Goal: Task Accomplishment & Management: Manage account settings

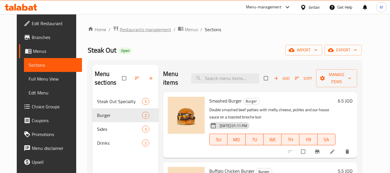
click at [135, 29] on span "Restaurants management" at bounding box center [145, 29] width 51 height 7
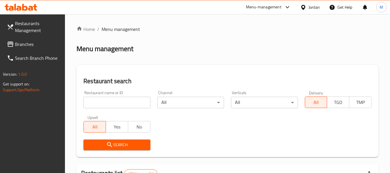
click at [316, 5] on div "Jordan" at bounding box center [314, 7] width 11 height 6
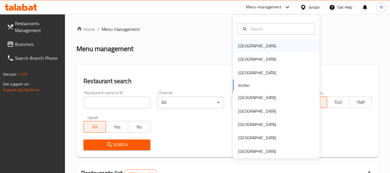
click at [269, 46] on div "Bahrain" at bounding box center [276, 45] width 87 height 13
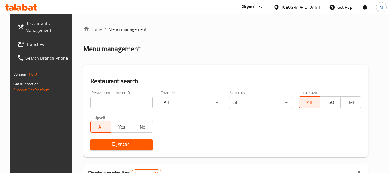
click at [112, 107] on input "search" at bounding box center [121, 103] width 63 height 12
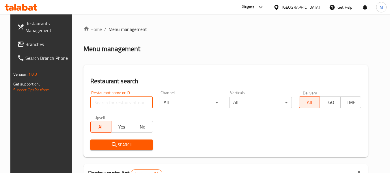
paste input "La Romana dal 1947"
type input "La Romana dal 1947"
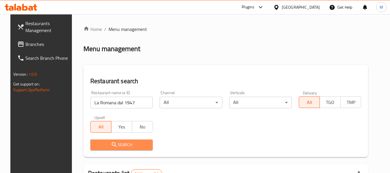
click at [122, 146] on span "Search" at bounding box center [121, 144] width 53 height 7
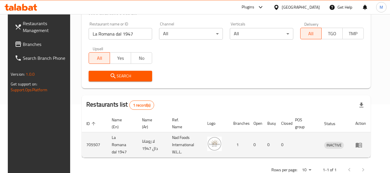
scroll to position [85, 0]
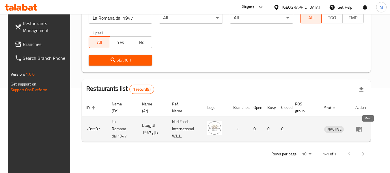
click at [363, 132] on icon "enhanced table" at bounding box center [359, 129] width 7 height 7
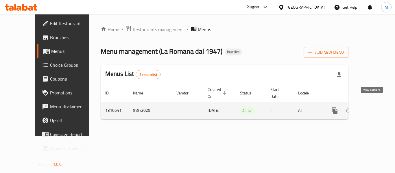
click at [373, 107] on icon "enhanced table" at bounding box center [376, 110] width 7 height 7
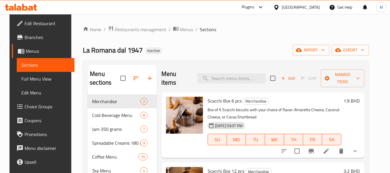
click at [242, 51] on div "La Romana dal 1947 Inactive import export" at bounding box center [226, 50] width 286 height 11
click at [356, 51] on span "export" at bounding box center [351, 50] width 28 height 7
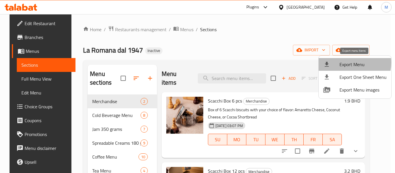
click at [348, 63] on span "Export Menu" at bounding box center [362, 64] width 47 height 7
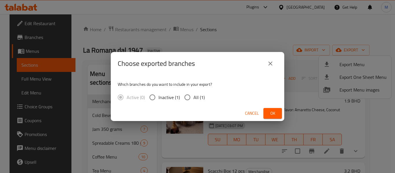
drag, startPoint x: 192, startPoint y: 97, endPoint x: 195, endPoint y: 100, distance: 3.9
click at [192, 98] on input "All (1)" at bounding box center [187, 97] width 12 height 12
radio input "true"
click at [276, 111] on span "Ok" at bounding box center [272, 113] width 9 height 7
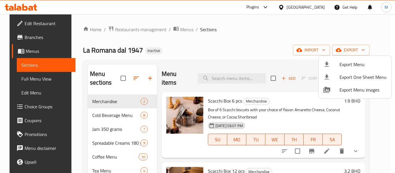
click at [236, 56] on div at bounding box center [197, 86] width 395 height 173
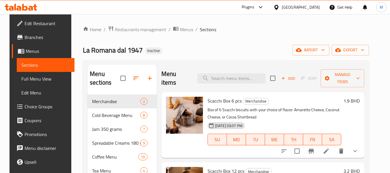
click at [280, 6] on icon at bounding box center [277, 7] width 6 height 6
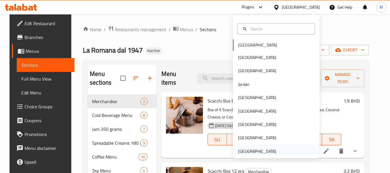
click at [256, 151] on div "[GEOGRAPHIC_DATA]" at bounding box center [257, 151] width 38 height 6
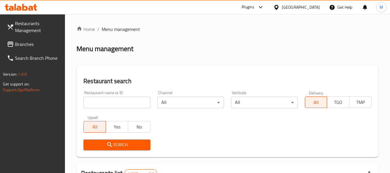
click at [18, 25] on span "Restaurants Management" at bounding box center [38, 27] width 46 height 14
click at [111, 103] on input "search" at bounding box center [116, 103] width 67 height 12
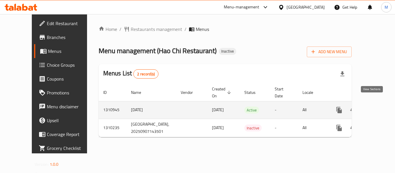
click at [375, 103] on link "enhanced table" at bounding box center [381, 110] width 14 height 14
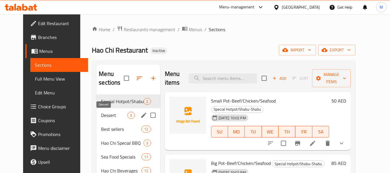
click at [101, 112] on span "Dessert" at bounding box center [114, 115] width 26 height 7
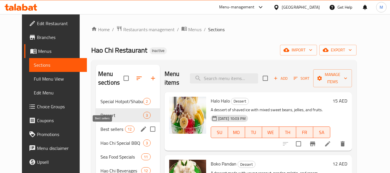
click at [101, 129] on span "Best sellers" at bounding box center [113, 129] width 25 height 7
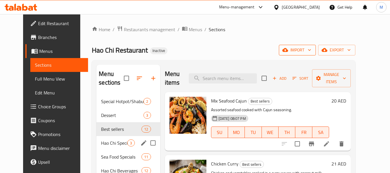
click at [107, 149] on div "Hao Chi Special BBQ 3" at bounding box center [129, 143] width 64 height 14
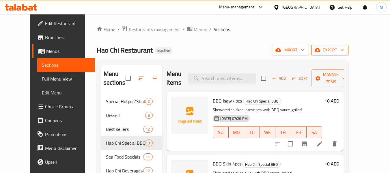
click at [344, 49] on span "export" at bounding box center [330, 50] width 28 height 7
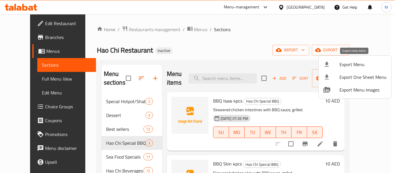
click at [363, 61] on span "Export Menu" at bounding box center [362, 64] width 47 height 7
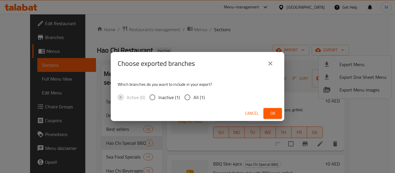
click at [188, 97] on input "All (1)" at bounding box center [187, 97] width 12 height 12
radio input "true"
click at [276, 114] on span "Ok" at bounding box center [272, 113] width 9 height 7
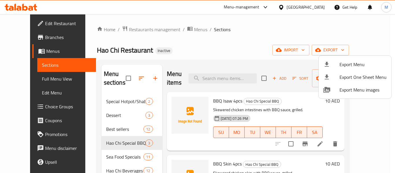
click at [120, 29] on div at bounding box center [197, 86] width 395 height 173
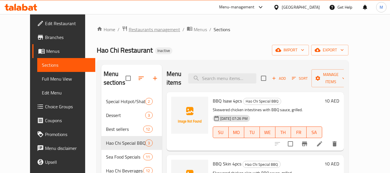
click at [129, 29] on span "Restaurants management" at bounding box center [154, 29] width 51 height 7
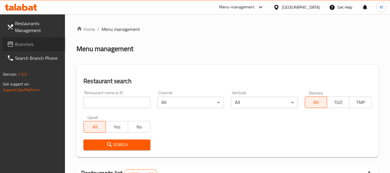
click at [22, 44] on span "Branches" at bounding box center [38, 44] width 46 height 7
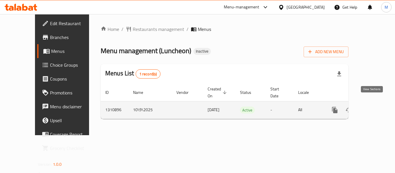
click at [373, 107] on icon "enhanced table" at bounding box center [376, 110] width 7 height 7
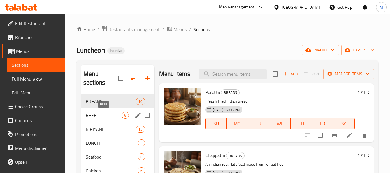
click at [90, 111] on div "BEEF 6" at bounding box center [117, 115] width 73 height 14
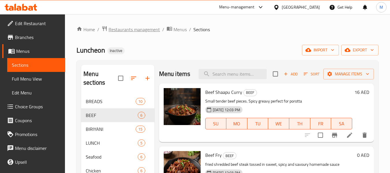
click at [140, 28] on span "Restaurants management" at bounding box center [134, 29] width 51 height 7
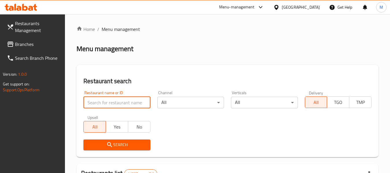
click at [128, 103] on input "search" at bounding box center [116, 103] width 67 height 12
paste input "Tamil Suvai Restaurant"
type input "Tamil Suvai Restaurant"
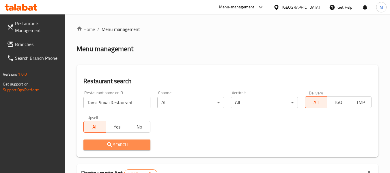
click at [122, 145] on span "Search" at bounding box center [116, 144] width 57 height 7
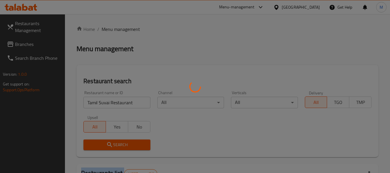
click at [122, 145] on div at bounding box center [195, 86] width 390 height 173
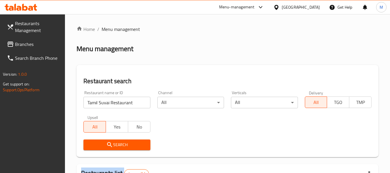
scroll to position [85, 0]
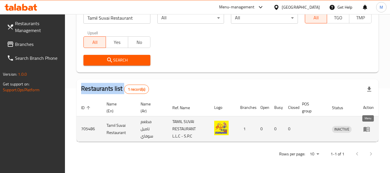
click at [364, 128] on icon "enhanced table" at bounding box center [367, 129] width 6 height 5
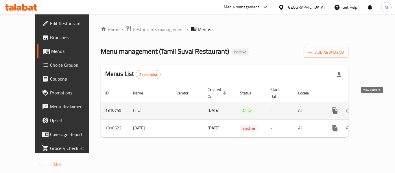
click at [373, 107] on icon "enhanced table" at bounding box center [376, 110] width 7 height 7
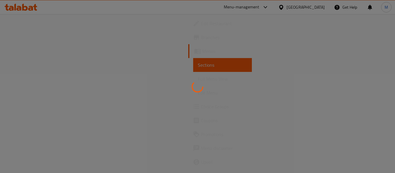
click at [253, 132] on div at bounding box center [197, 86] width 395 height 173
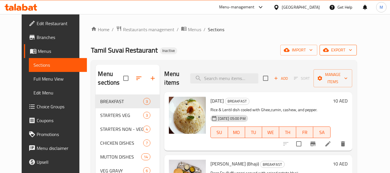
click at [357, 45] on div "Home / Restaurants management / Menus / Sections Tamil Suvai Restaurant Inactiv…" at bounding box center [224, 161] width 266 height 270
click at [352, 49] on span "export" at bounding box center [338, 50] width 28 height 7
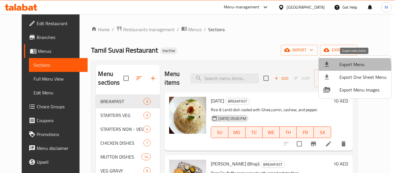
click at [344, 67] on span "Export Menu" at bounding box center [362, 64] width 47 height 7
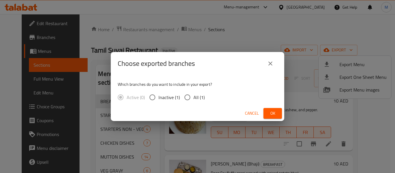
click at [197, 94] on span "All (1)" at bounding box center [198, 97] width 11 height 7
click at [193, 94] on input "All (1)" at bounding box center [187, 97] width 12 height 12
radio input "true"
click at [280, 110] on button "Ok" at bounding box center [272, 113] width 18 height 11
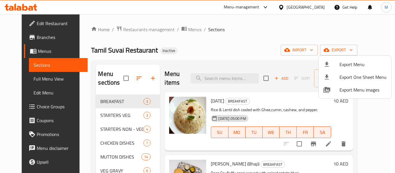
click at [248, 57] on div at bounding box center [197, 86] width 395 height 173
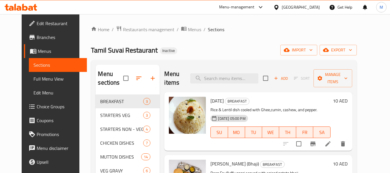
click at [210, 54] on div "Tamil Suvai Restaurant Inactive import export" at bounding box center [224, 50] width 266 height 11
click at [302, 10] on div "United Arab Emirates" at bounding box center [301, 7] width 38 height 6
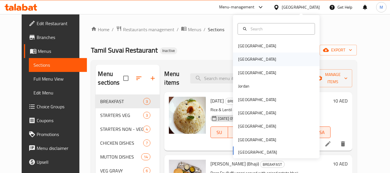
click at [242, 56] on div "[GEOGRAPHIC_DATA]" at bounding box center [257, 59] width 38 height 6
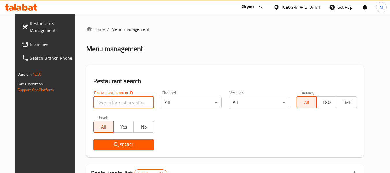
click at [104, 106] on input "search" at bounding box center [123, 103] width 61 height 12
paste input "Crepe 2000"
type input "Crepe 2000"
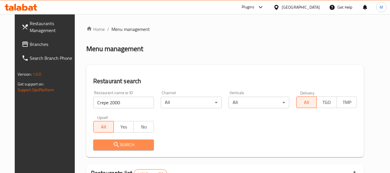
click at [116, 147] on span "Search" at bounding box center [123, 144] width 51 height 7
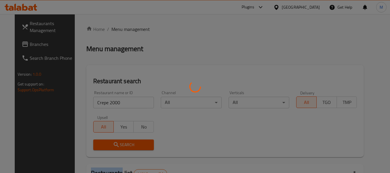
click at [116, 147] on div at bounding box center [195, 86] width 390 height 173
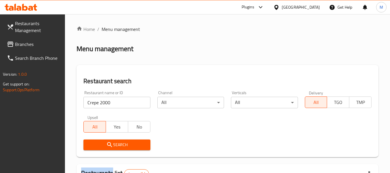
scroll to position [85, 0]
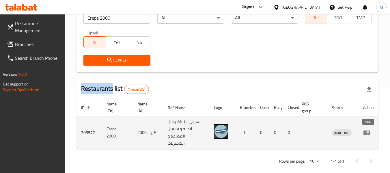
click at [372, 132] on link "enhanced table" at bounding box center [368, 132] width 11 height 7
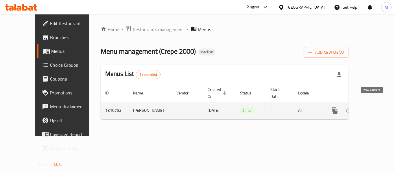
click at [375, 105] on link "enhanced table" at bounding box center [376, 111] width 14 height 14
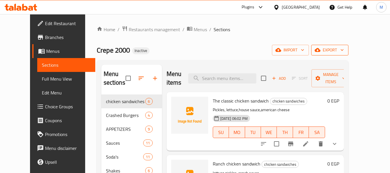
click at [345, 51] on icon "button" at bounding box center [342, 50] width 6 height 6
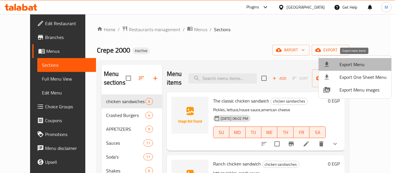
click at [355, 64] on span "Export Menu" at bounding box center [362, 64] width 47 height 7
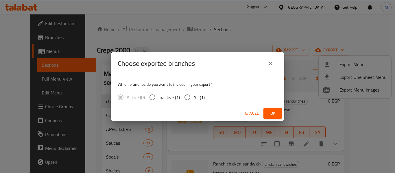
click at [197, 97] on span "All (1)" at bounding box center [198, 97] width 11 height 7
click at [193, 97] on input "All (1)" at bounding box center [187, 97] width 12 height 12
radio input "true"
click at [275, 115] on span "Ok" at bounding box center [272, 113] width 9 height 7
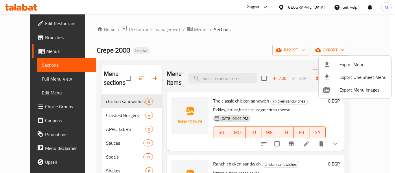
click at [119, 138] on div at bounding box center [197, 86] width 395 height 173
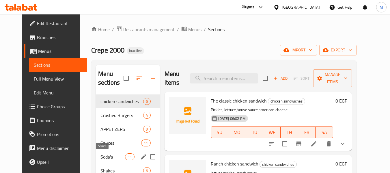
click at [101, 154] on span "Soda's" at bounding box center [113, 156] width 25 height 7
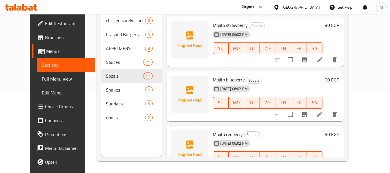
scroll to position [58, 0]
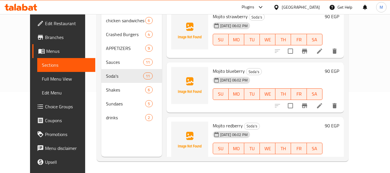
click at [282, 8] on div at bounding box center [278, 7] width 8 height 6
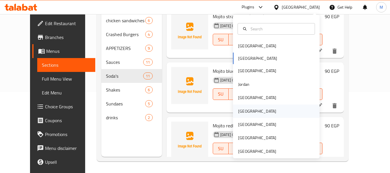
click at [248, 113] on div "Oman" at bounding box center [257, 111] width 47 height 13
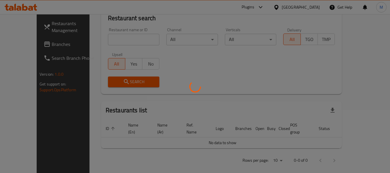
scroll to position [81, 0]
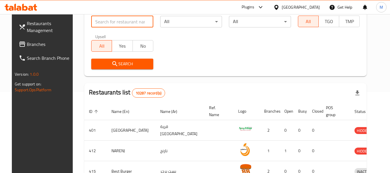
click at [120, 23] on input "search" at bounding box center [122, 22] width 62 height 12
paste input "Ruqie"
type input "Ruqie"
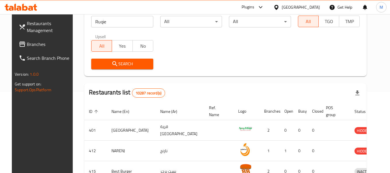
click at [104, 67] on span "Search" at bounding box center [122, 63] width 53 height 7
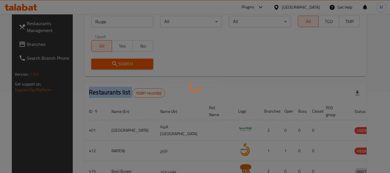
click at [104, 67] on div at bounding box center [195, 86] width 390 height 173
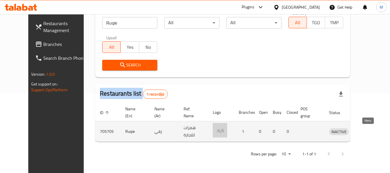
click at [366, 131] on icon "enhanced table" at bounding box center [365, 132] width 2 height 2
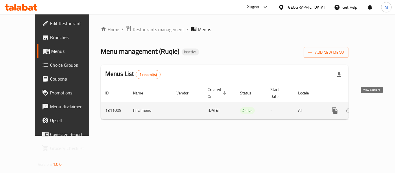
click at [373, 107] on icon "enhanced table" at bounding box center [376, 110] width 7 height 7
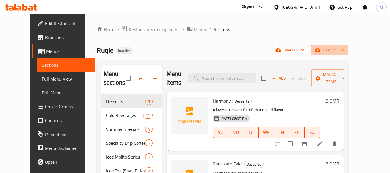
click at [344, 47] on span "export" at bounding box center [330, 50] width 28 height 7
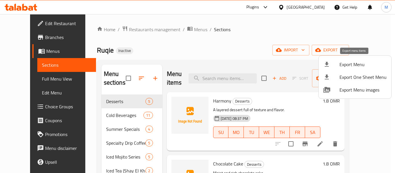
click at [353, 66] on span "Export Menu" at bounding box center [362, 64] width 47 height 7
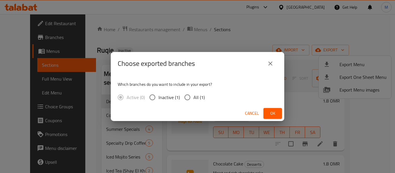
click at [198, 97] on span "All (1)" at bounding box center [198, 97] width 11 height 7
click at [192, 100] on input "All (1)" at bounding box center [187, 97] width 12 height 12
radio input "true"
click at [268, 115] on span "Ok" at bounding box center [272, 113] width 9 height 7
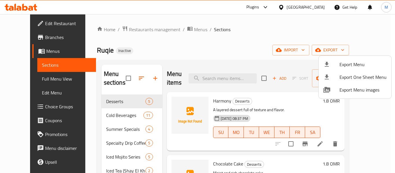
click at [317, 5] on div at bounding box center [197, 86] width 395 height 173
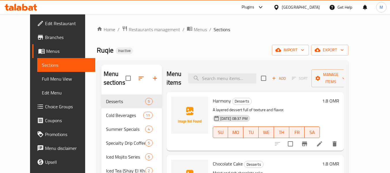
click at [310, 7] on div "Oman" at bounding box center [301, 7] width 38 height 6
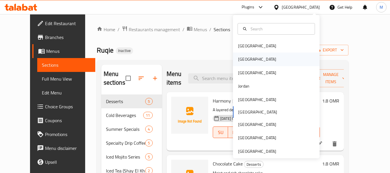
click at [248, 59] on div "[GEOGRAPHIC_DATA]" at bounding box center [257, 59] width 47 height 13
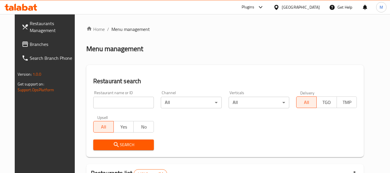
click at [30, 25] on span "Restaurants Management" at bounding box center [53, 27] width 46 height 14
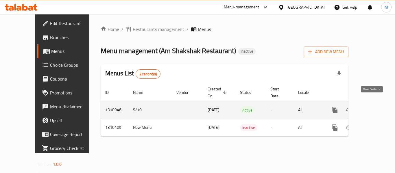
click at [374, 107] on icon "enhanced table" at bounding box center [376, 110] width 7 height 7
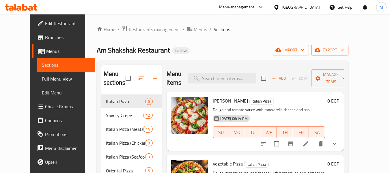
click at [344, 48] on span "export" at bounding box center [330, 50] width 28 height 7
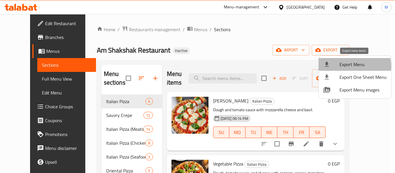
click at [352, 66] on span "Export Menu" at bounding box center [362, 64] width 47 height 7
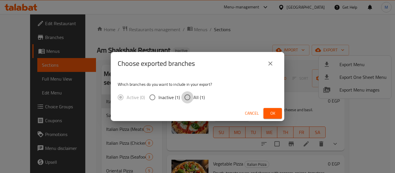
click at [192, 99] on input "All (1)" at bounding box center [187, 97] width 12 height 12
radio input "true"
click at [278, 113] on button "Ok" at bounding box center [272, 113] width 18 height 11
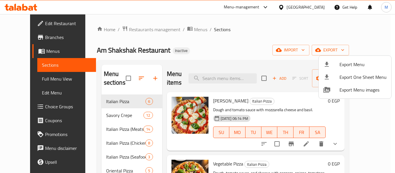
click at [142, 42] on div at bounding box center [197, 86] width 395 height 173
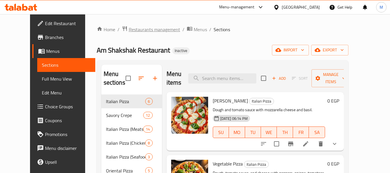
click at [141, 31] on span "Restaurants management" at bounding box center [154, 29] width 51 height 7
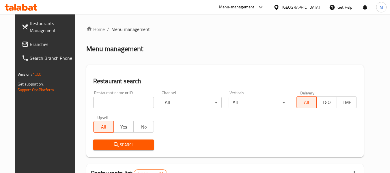
click at [125, 102] on div at bounding box center [195, 86] width 390 height 173
click at [125, 102] on input "search" at bounding box center [123, 103] width 61 height 12
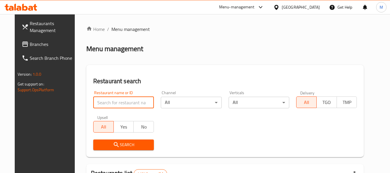
type input "v"
type input "crepe 2000"
click button "Search" at bounding box center [123, 145] width 61 height 11
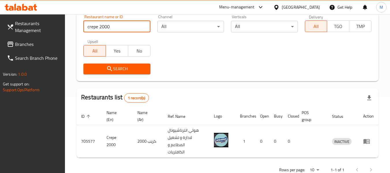
scroll to position [85, 0]
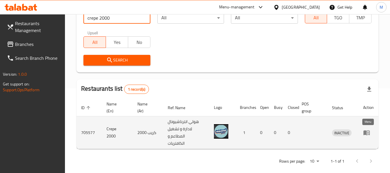
click at [366, 132] on icon "enhanced table" at bounding box center [367, 133] width 6 height 5
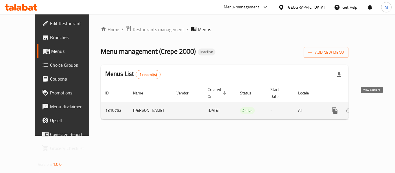
click at [374, 108] on icon "enhanced table" at bounding box center [376, 110] width 5 height 5
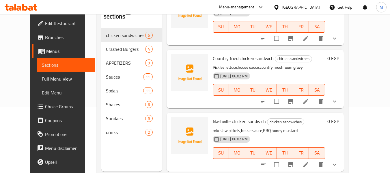
scroll to position [81, 0]
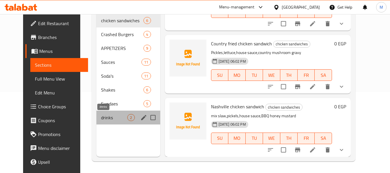
click at [103, 120] on span "drinks" at bounding box center [114, 117] width 26 height 7
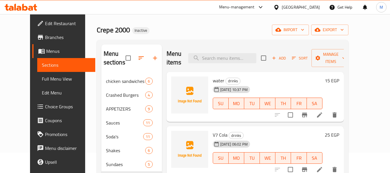
scroll to position [29, 0]
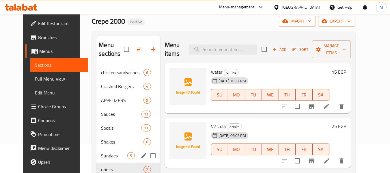
click at [112, 154] on span "Sundaes" at bounding box center [114, 155] width 26 height 7
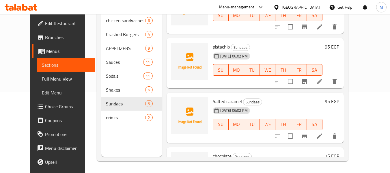
scroll to position [58, 0]
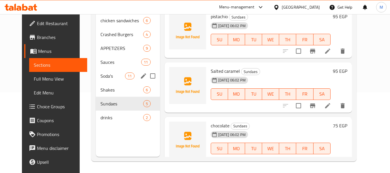
click at [125, 73] on div "11" at bounding box center [129, 76] width 9 height 7
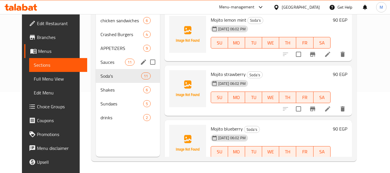
click at [105, 57] on div "Sauces 11" at bounding box center [128, 62] width 64 height 14
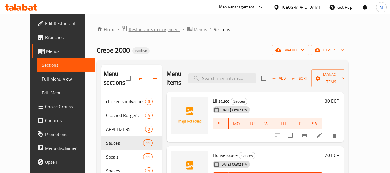
click at [143, 32] on span "Restaurants management" at bounding box center [154, 29] width 51 height 7
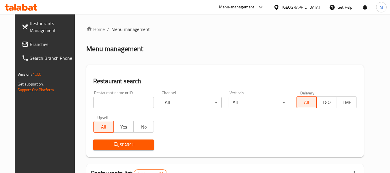
click at [315, 5] on div "[GEOGRAPHIC_DATA]" at bounding box center [301, 7] width 38 height 6
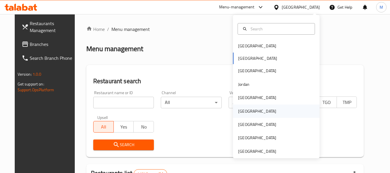
click at [247, 108] on div "Oman" at bounding box center [257, 111] width 47 height 13
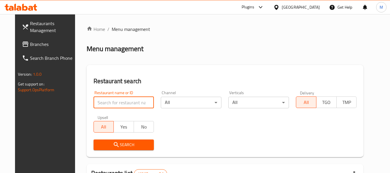
paste input "PIZZA HAYAT"
type input "PIZZA HAYAT"
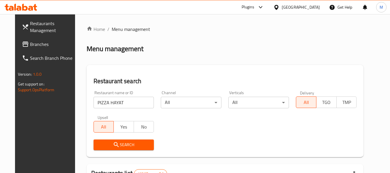
click at [120, 145] on span "Search" at bounding box center [123, 144] width 51 height 7
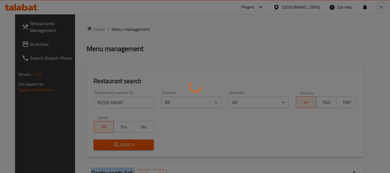
drag, startPoint x: 120, startPoint y: 145, endPoint x: 121, endPoint y: 142, distance: 3.4
click at [120, 145] on div at bounding box center [195, 86] width 390 height 173
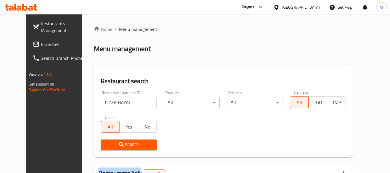
scroll to position [77, 0]
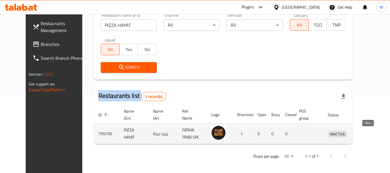
click at [366, 132] on icon "enhanced table" at bounding box center [362, 134] width 6 height 5
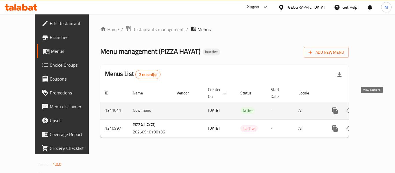
click at [373, 107] on icon "enhanced table" at bounding box center [376, 110] width 7 height 7
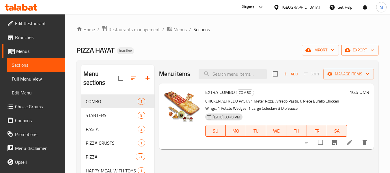
click at [369, 50] on span "export" at bounding box center [360, 50] width 28 height 7
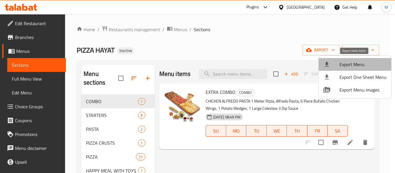
click at [361, 62] on span "Export Menu" at bounding box center [362, 64] width 47 height 7
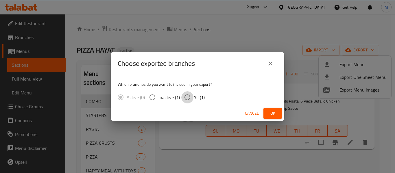
click at [192, 97] on input "All (1)" at bounding box center [187, 97] width 12 height 12
radio input "true"
drag, startPoint x: 273, startPoint y: 108, endPoint x: 276, endPoint y: 97, distance: 12.0
click at [273, 108] on button "Ok" at bounding box center [272, 113] width 18 height 11
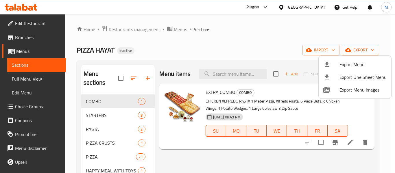
click at [307, 8] on div at bounding box center [197, 86] width 395 height 173
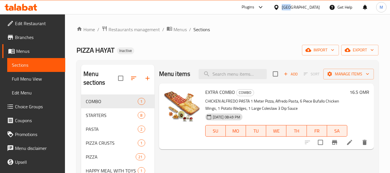
click at [282, 8] on div at bounding box center [278, 7] width 8 height 6
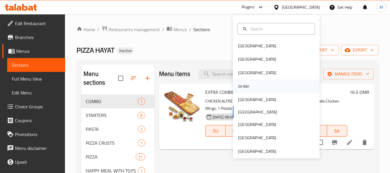
click at [252, 88] on div "Jordan" at bounding box center [276, 85] width 87 height 13
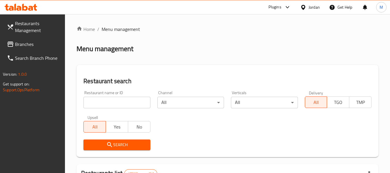
click at [117, 101] on div at bounding box center [195, 86] width 390 height 173
click at [117, 101] on input "search" at bounding box center [116, 103] width 67 height 12
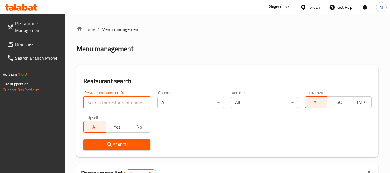
paste input "Zaika"
type input "Zaika"
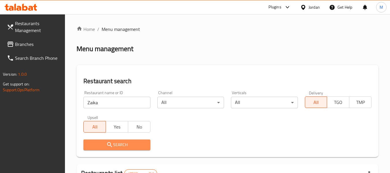
click at [99, 145] on span "Search" at bounding box center [116, 144] width 57 height 7
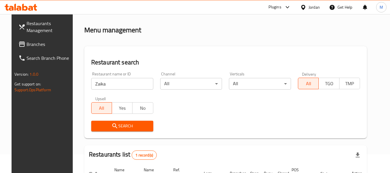
scroll to position [29, 0]
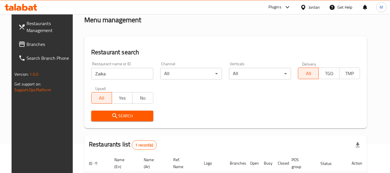
click at [298, 107] on div "Search" at bounding box center [226, 116] width 276 height 18
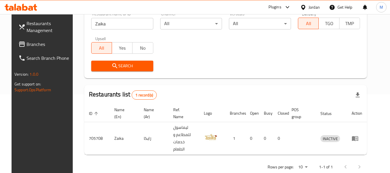
scroll to position [80, 0]
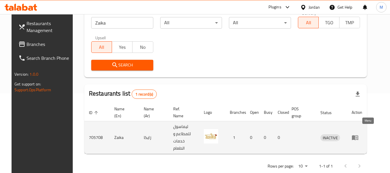
click at [358, 137] on icon "enhanced table" at bounding box center [357, 138] width 2 height 2
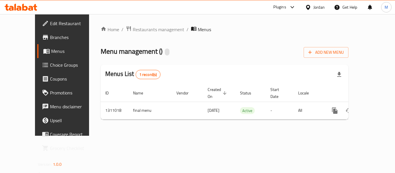
click at [348, 105] on div "Home / Restaurants management / Menus Menu management ( ) Add New Menu Menus Li…" at bounding box center [225, 75] width 248 height 99
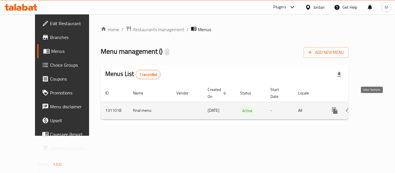
click at [374, 108] on icon "enhanced table" at bounding box center [376, 110] width 5 height 5
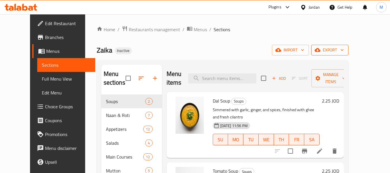
click at [345, 50] on icon "button" at bounding box center [342, 50] width 6 height 6
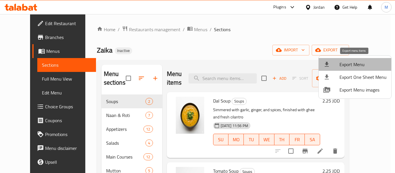
click at [357, 62] on span "Export Menu" at bounding box center [362, 64] width 47 height 7
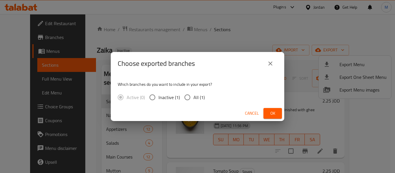
click at [197, 97] on span "All (1)" at bounding box center [198, 97] width 11 height 7
click at [193, 97] on input "All (1)" at bounding box center [187, 97] width 12 height 12
radio input "true"
click at [275, 110] on span "Ok" at bounding box center [272, 113] width 9 height 7
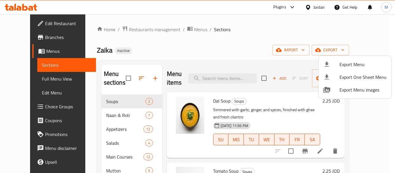
click at [26, 24] on div at bounding box center [197, 86] width 395 height 173
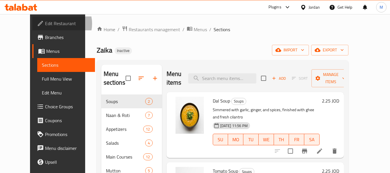
click at [45, 24] on span "Edit Restaurant" at bounding box center [68, 23] width 46 height 7
